Goal: Find specific page/section: Find specific page/section

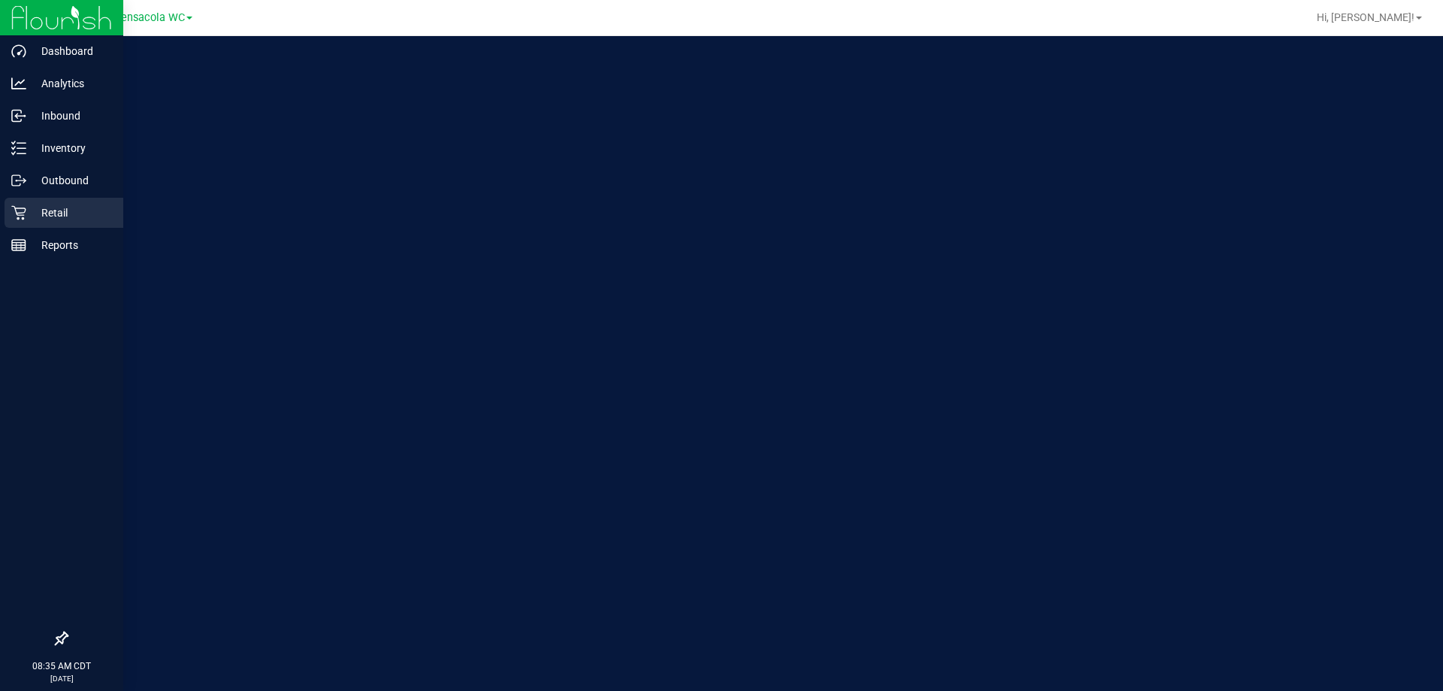
click at [39, 214] on p "Retail" at bounding box center [71, 213] width 90 height 18
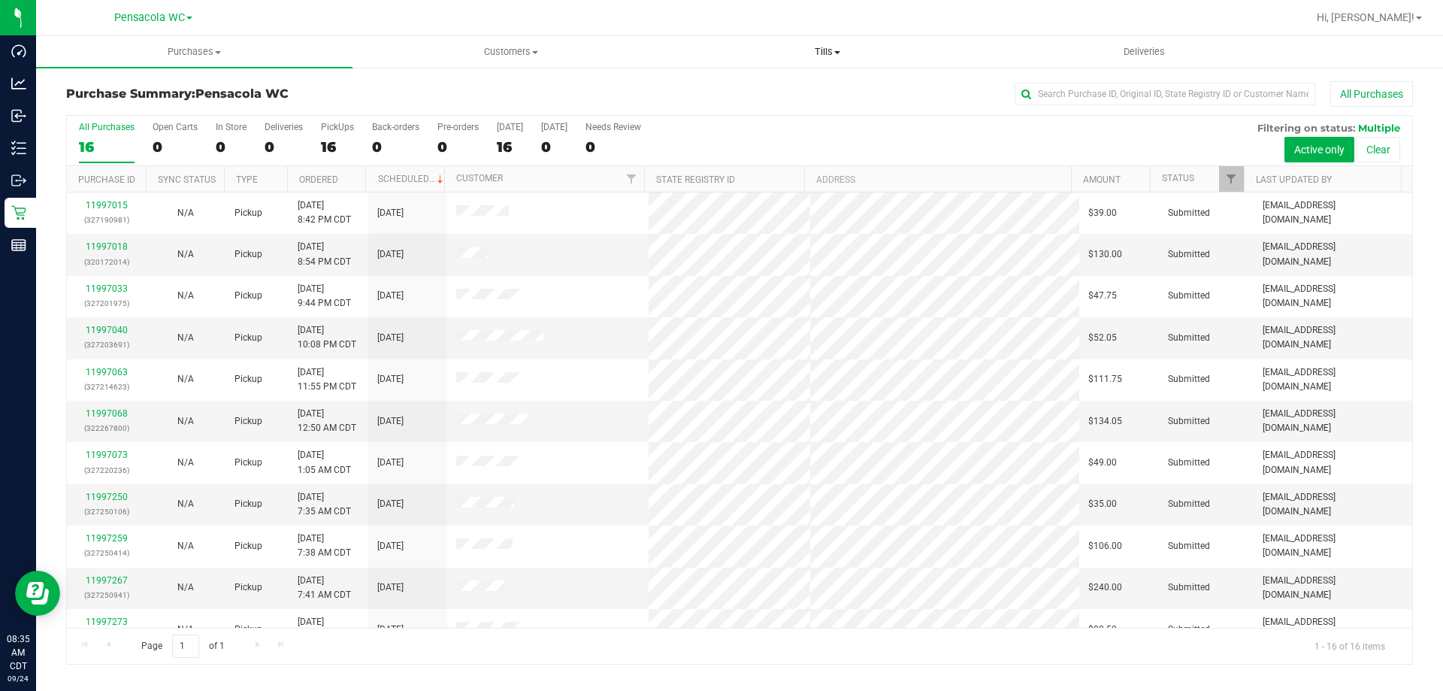
click at [828, 41] on uib-tab-heading "Tills Manage tills Reconcile e-payments" at bounding box center [827, 52] width 315 height 30
click at [800, 80] on ul "Manage tills Reconcile e-payments" at bounding box center [827, 99] width 316 height 63
click at [794, 84] on li "Manage tills" at bounding box center [744, 91] width 150 height 18
